Goal: Information Seeking & Learning: Learn about a topic

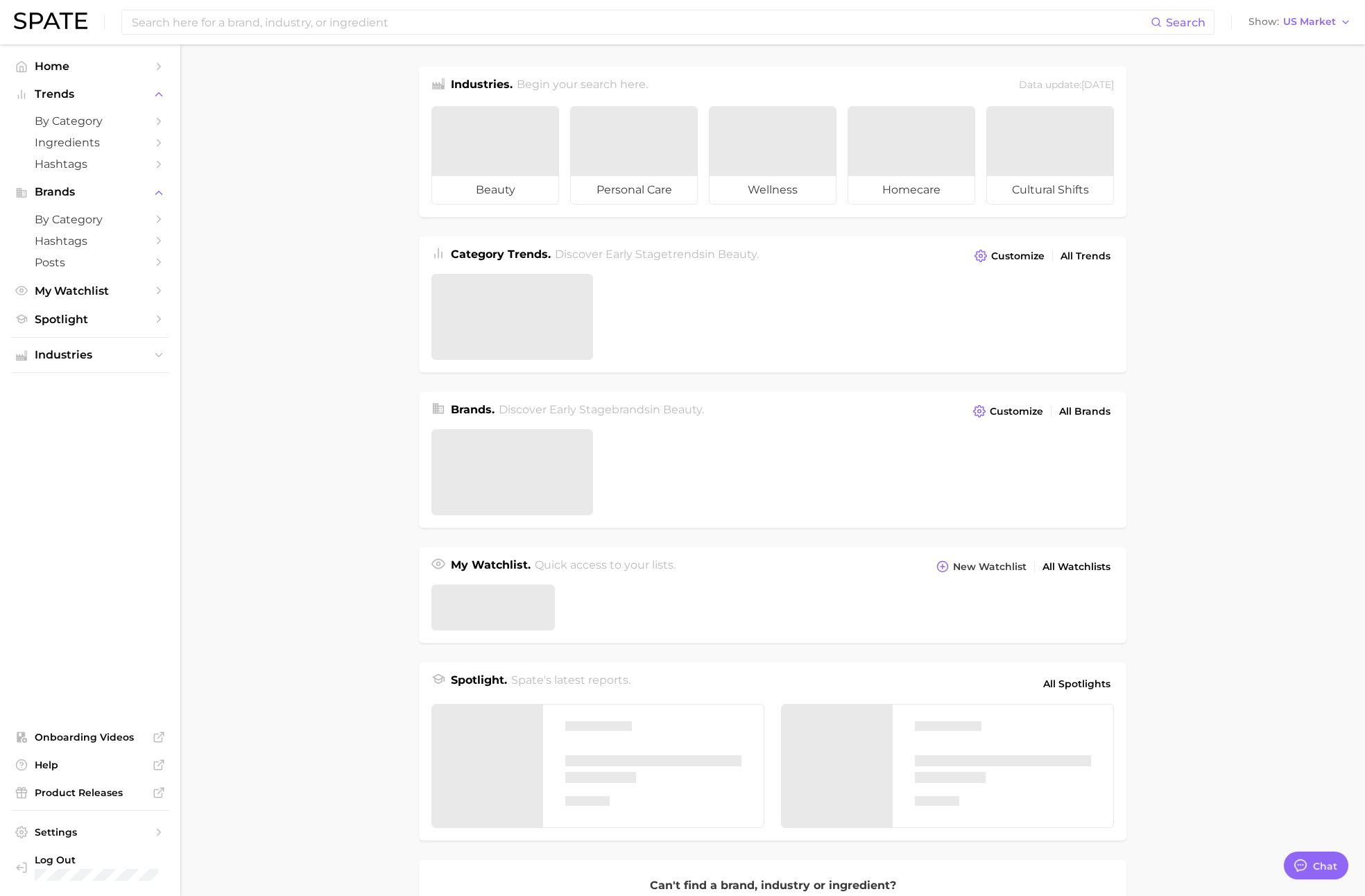
click at [349, 470] on main "Industries. Begin your search here. Data update: [DATE] beauty personal care we…" at bounding box center [773, 590] width 1185 height 1092
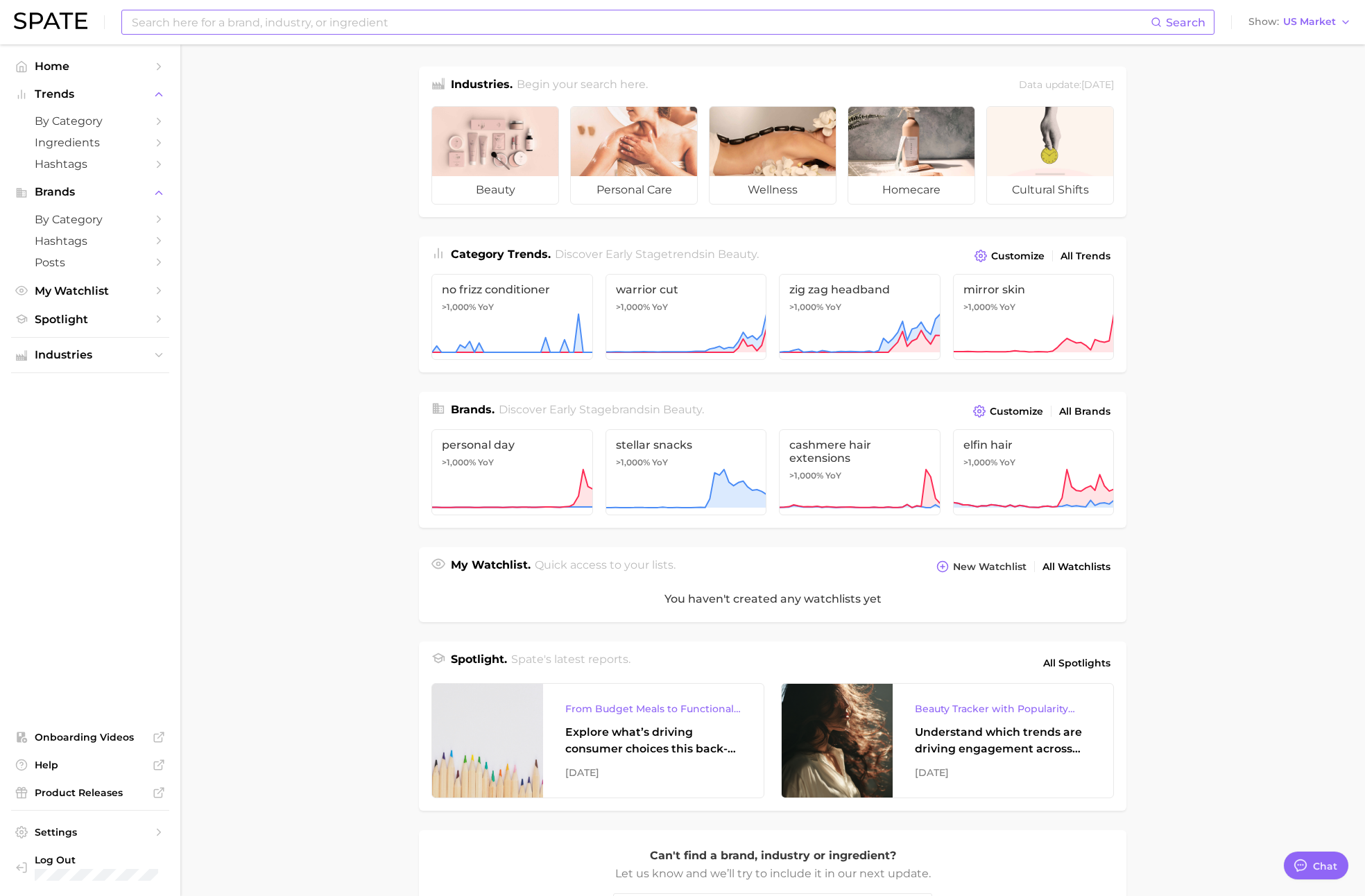
click at [386, 18] on input at bounding box center [640, 22] width 1020 height 23
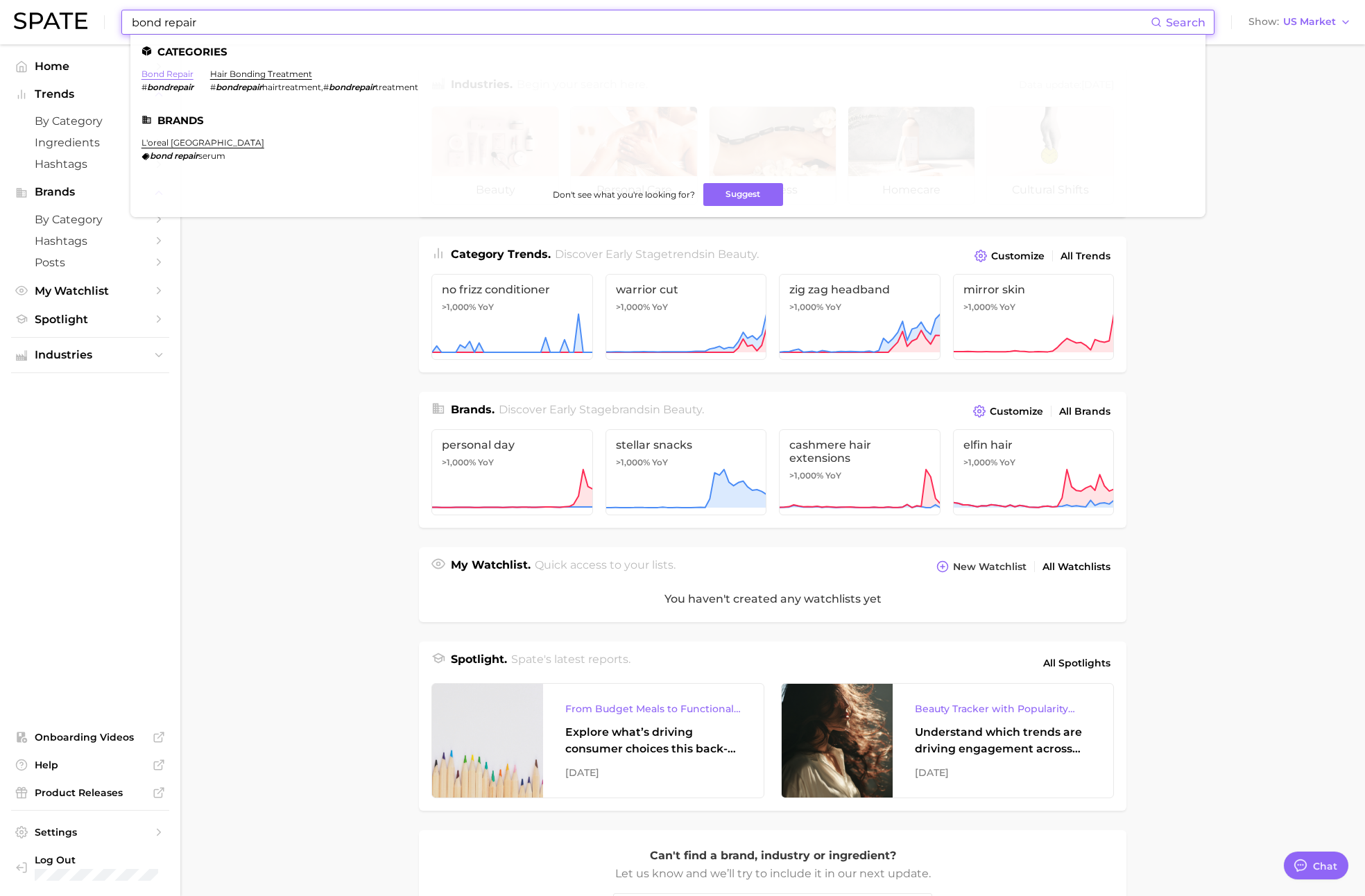
type input "bond repair"
click at [159, 77] on link "bond repair" at bounding box center [168, 73] width 52 height 10
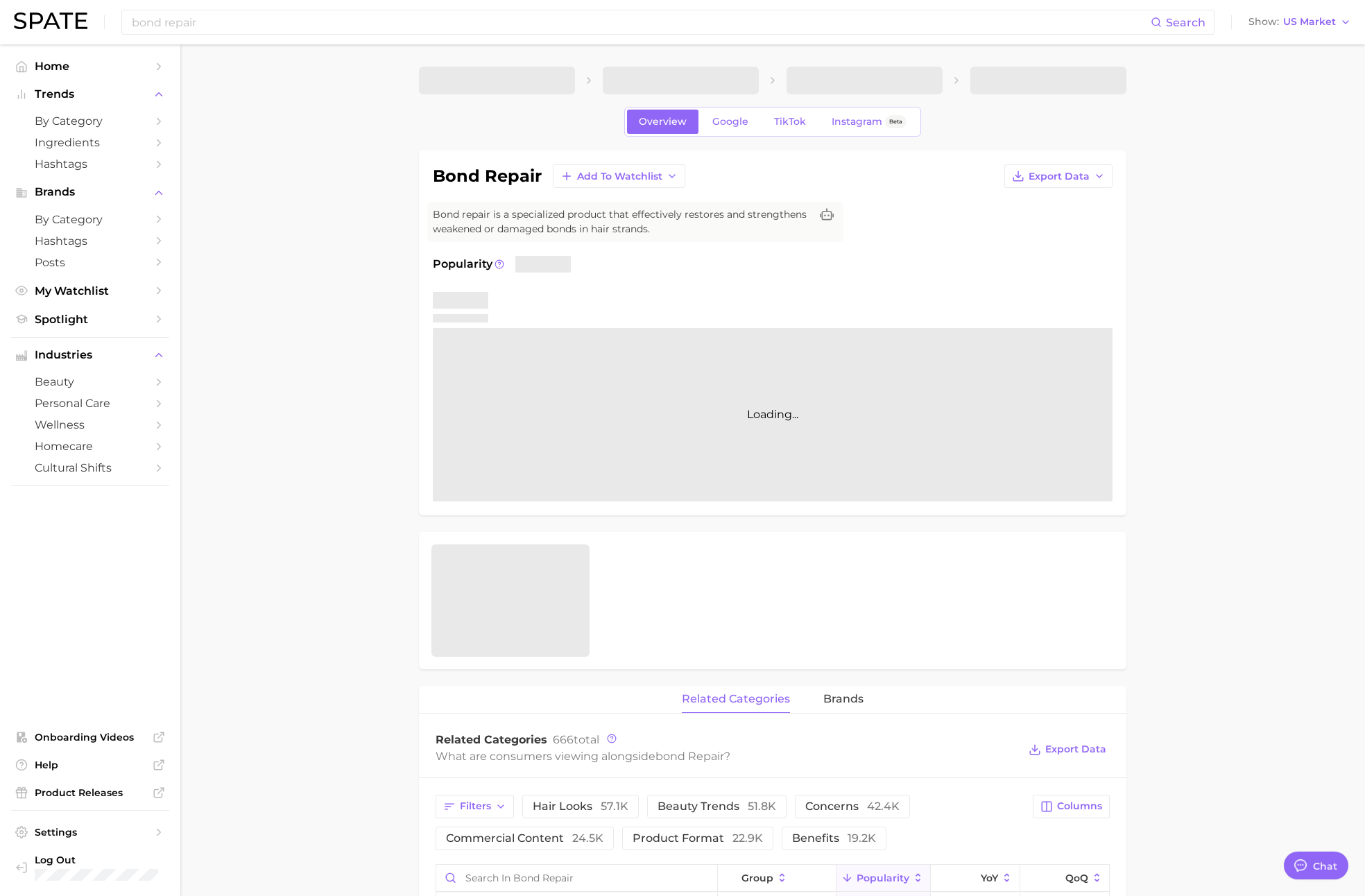
type textarea "x"
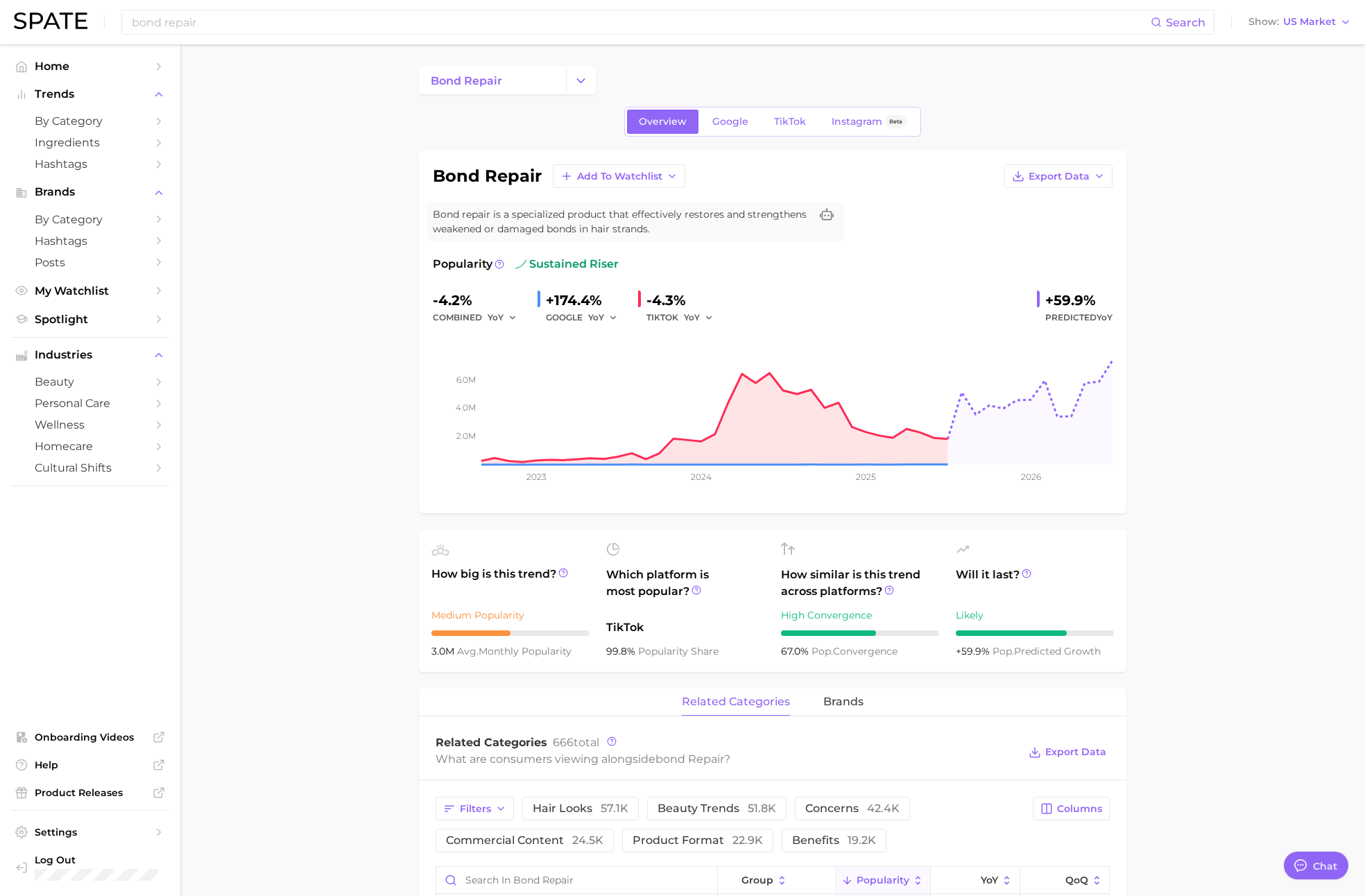
click at [586, 309] on div "+174.4%" at bounding box center [586, 300] width 81 height 23
click at [731, 123] on span "Google" at bounding box center [730, 122] width 36 height 12
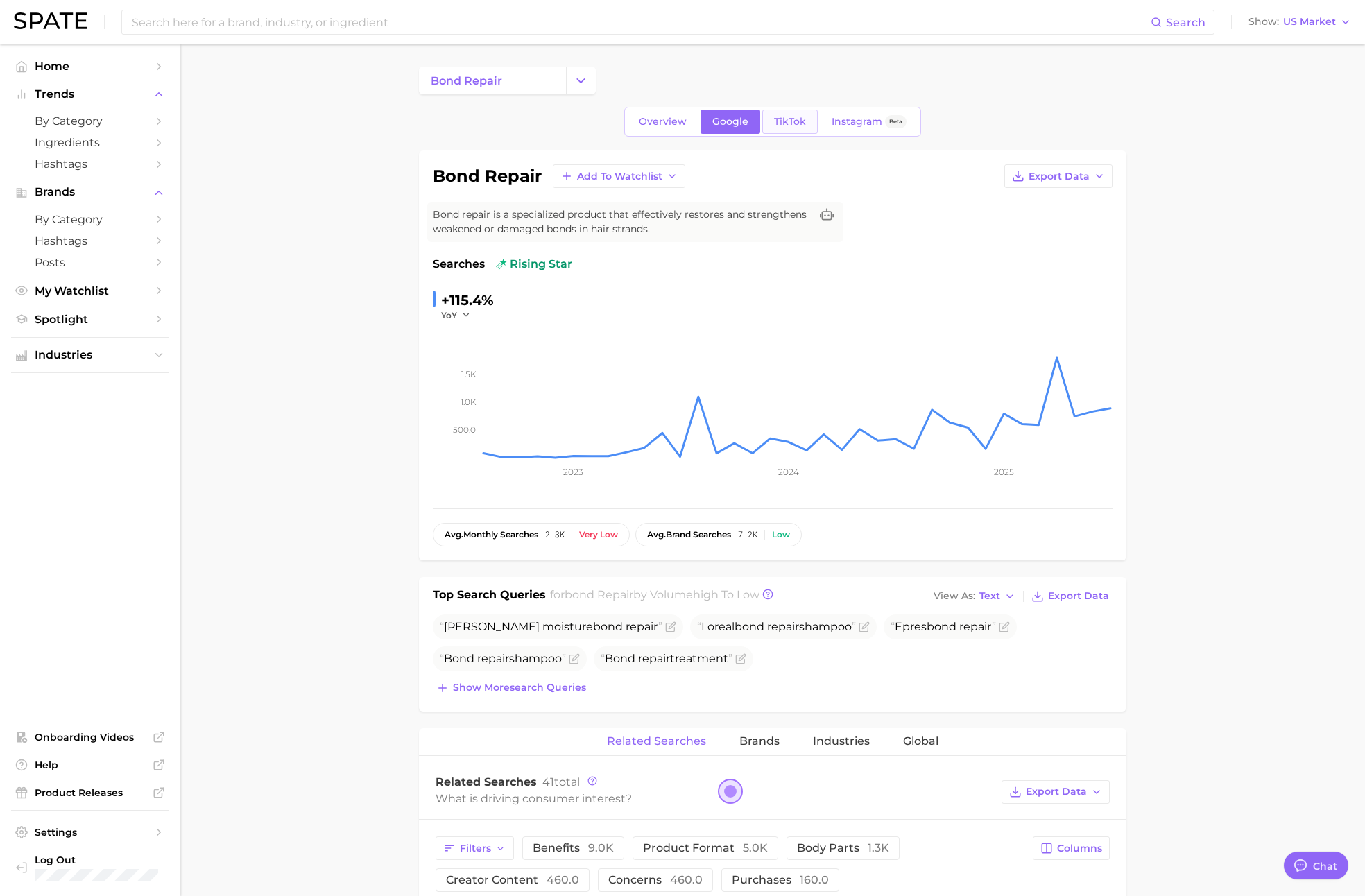
click at [803, 123] on span "TikTok" at bounding box center [790, 122] width 32 height 12
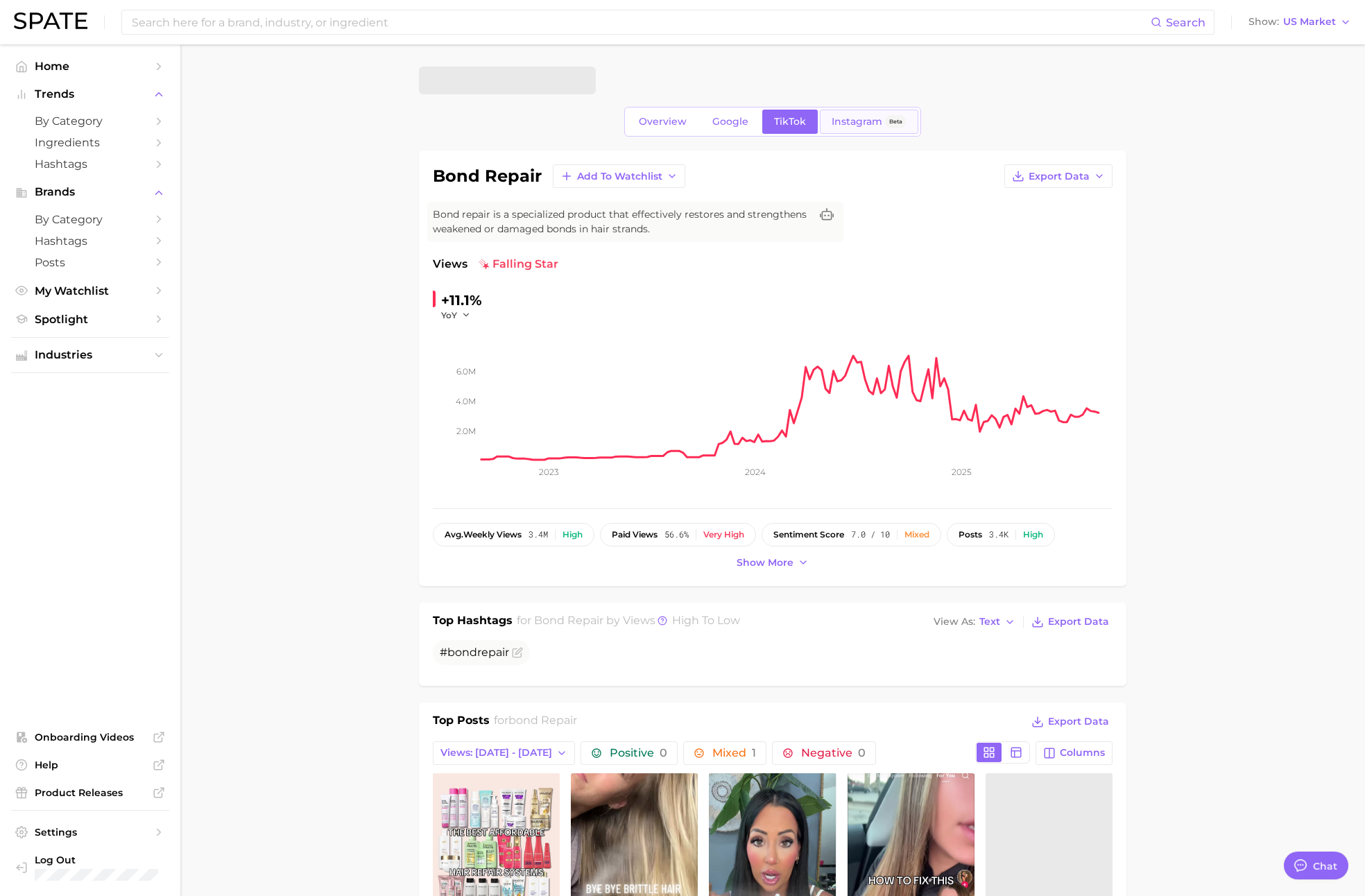
click at [889, 123] on span "Beta" at bounding box center [896, 122] width 13 height 12
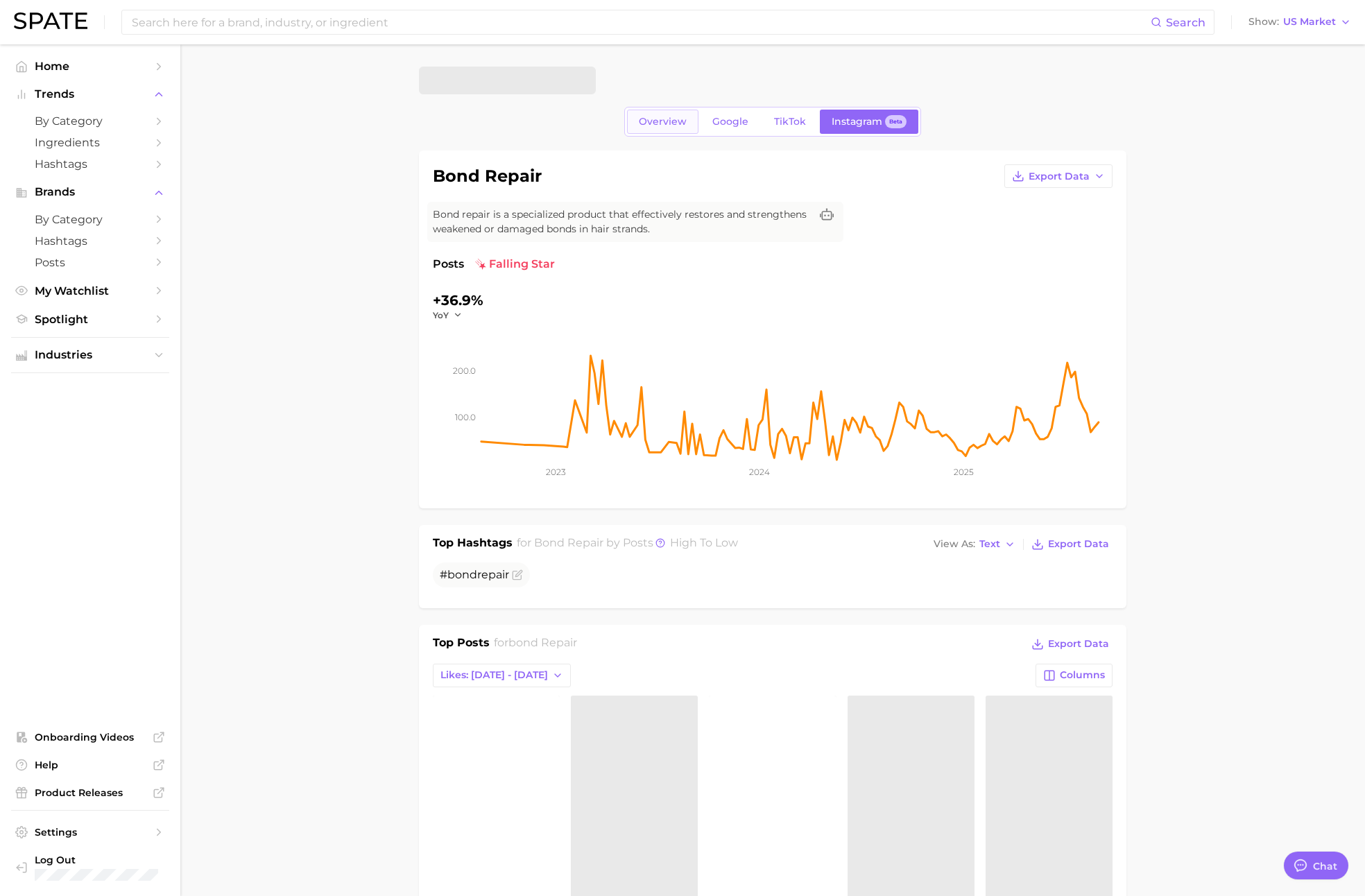
click at [682, 118] on span "Overview" at bounding box center [662, 122] width 48 height 12
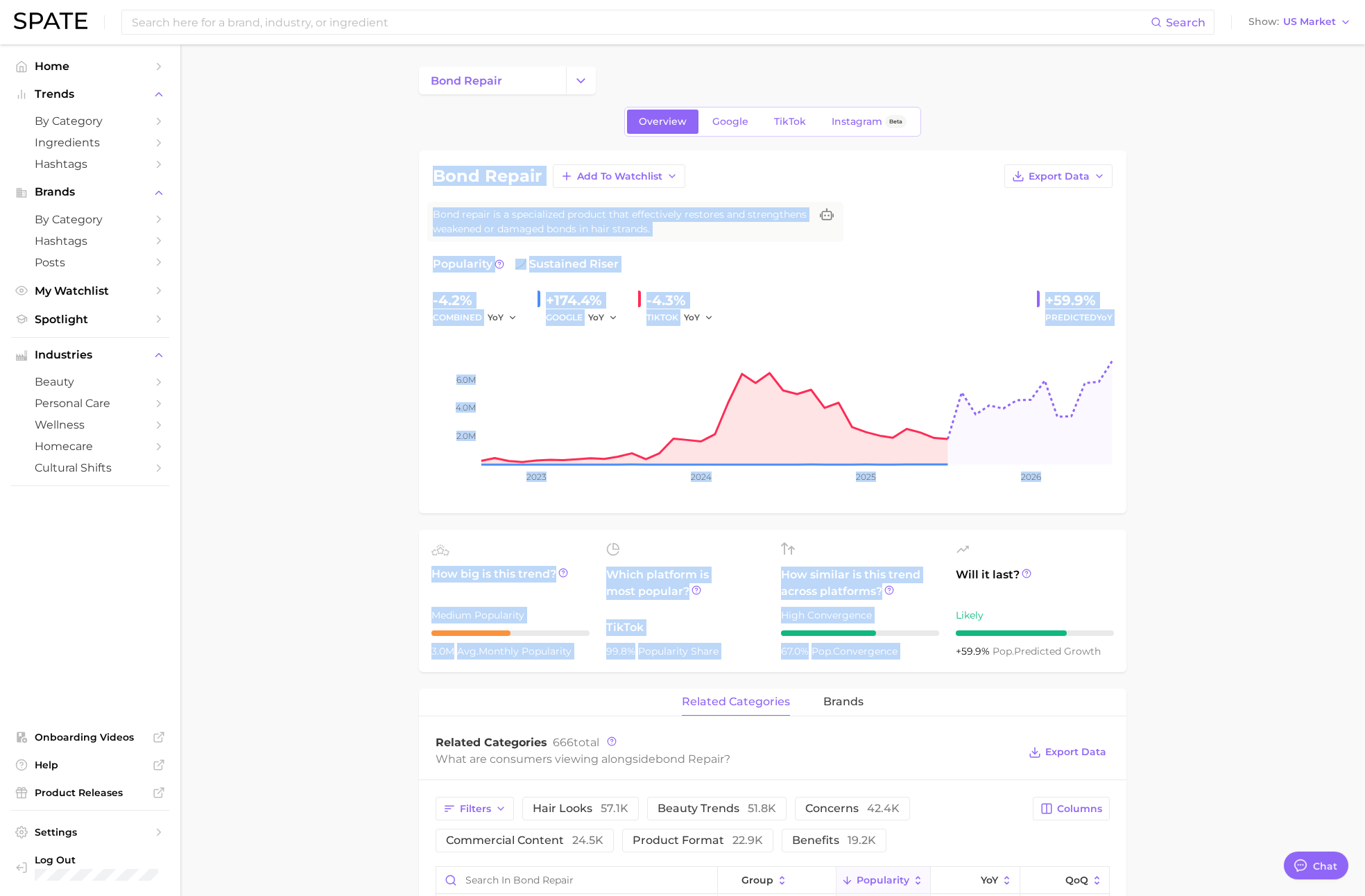
drag, startPoint x: 623, startPoint y: 355, endPoint x: 1045, endPoint y: 528, distance: 456.1
